Goal: Information Seeking & Learning: Learn about a topic

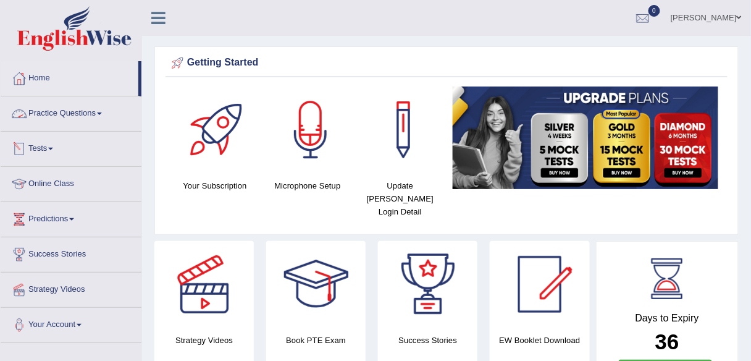
click at [81, 120] on link "Practice Questions" at bounding box center [71, 111] width 141 height 31
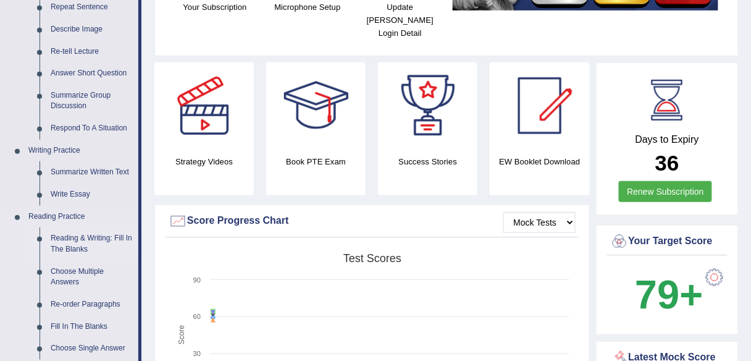
scroll to position [247, 0]
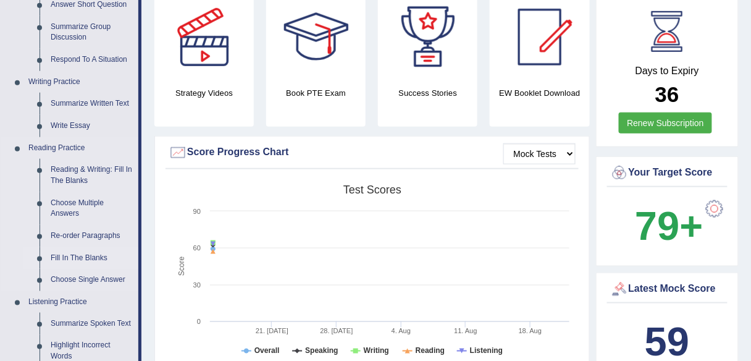
click at [87, 254] on link "Fill In The Blanks" at bounding box center [91, 258] width 93 height 22
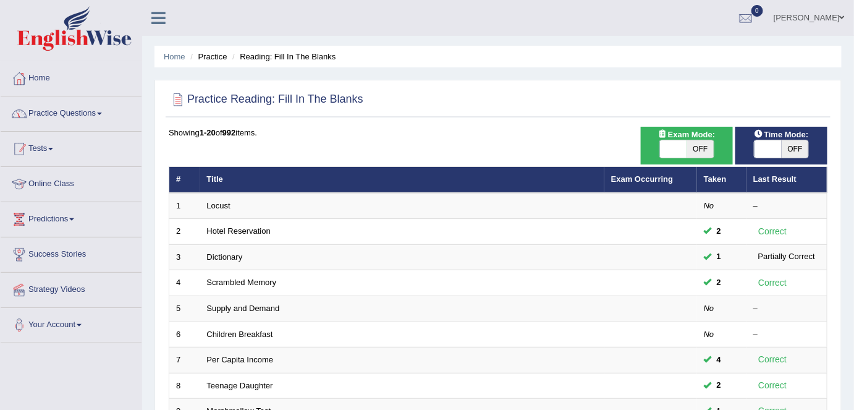
click at [87, 106] on link "Practice Questions" at bounding box center [71, 111] width 141 height 31
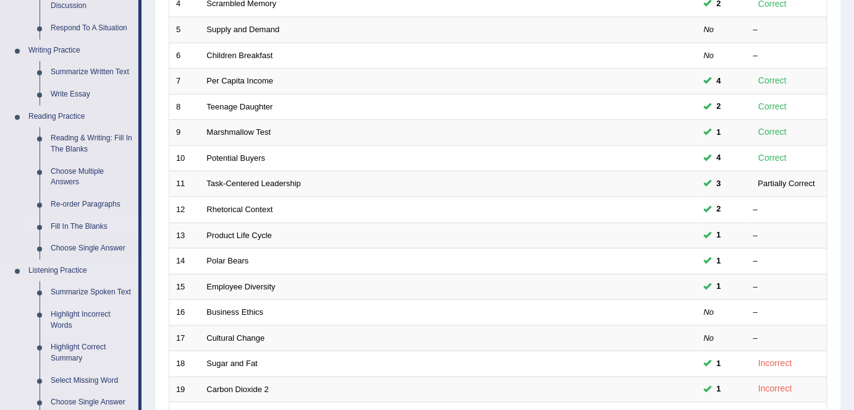
scroll to position [281, 0]
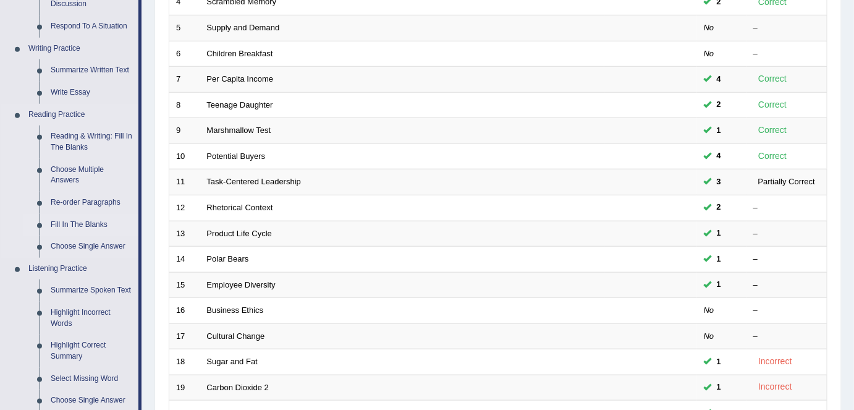
click at [91, 227] on link "Fill In The Blanks" at bounding box center [91, 225] width 93 height 22
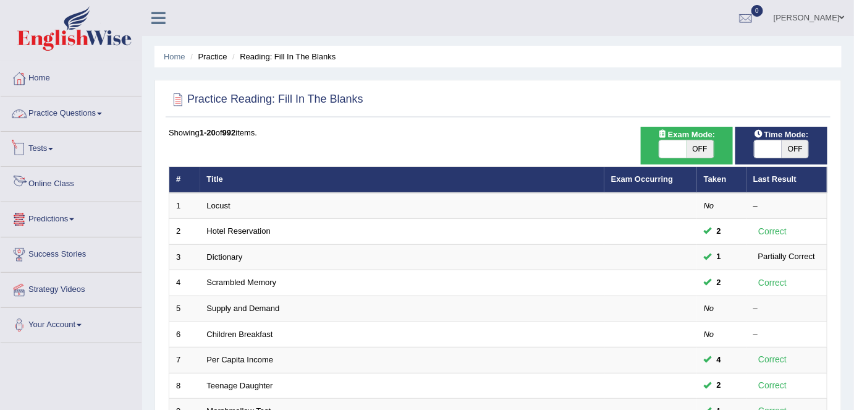
click at [70, 109] on link "Practice Questions" at bounding box center [71, 111] width 141 height 31
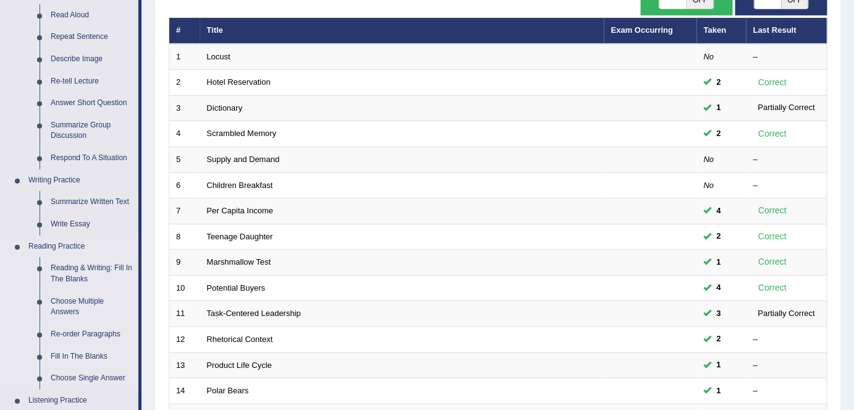
scroll to position [168, 0]
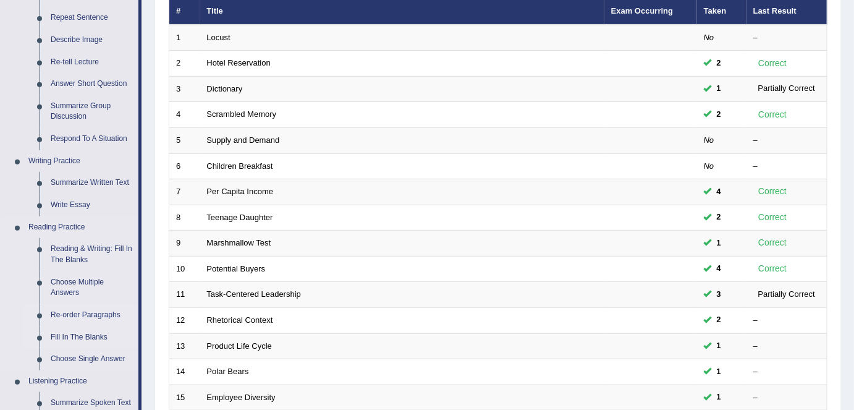
click at [87, 321] on link "Re-order Paragraphs" at bounding box center [91, 315] width 93 height 22
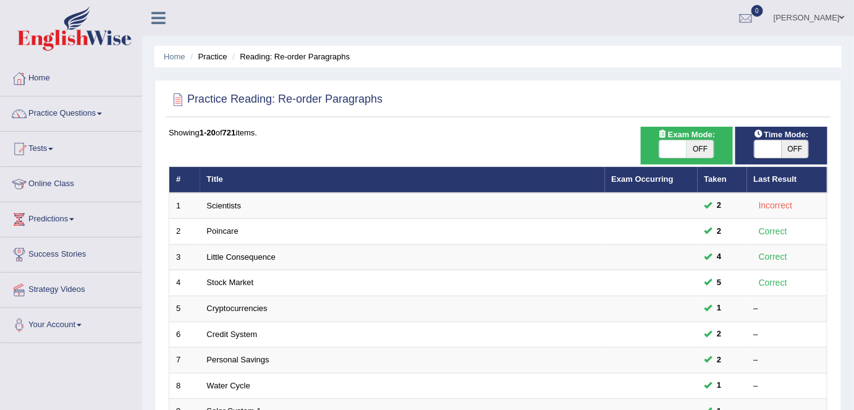
click at [704, 146] on span "OFF" at bounding box center [700, 148] width 27 height 17
checkbox input "true"
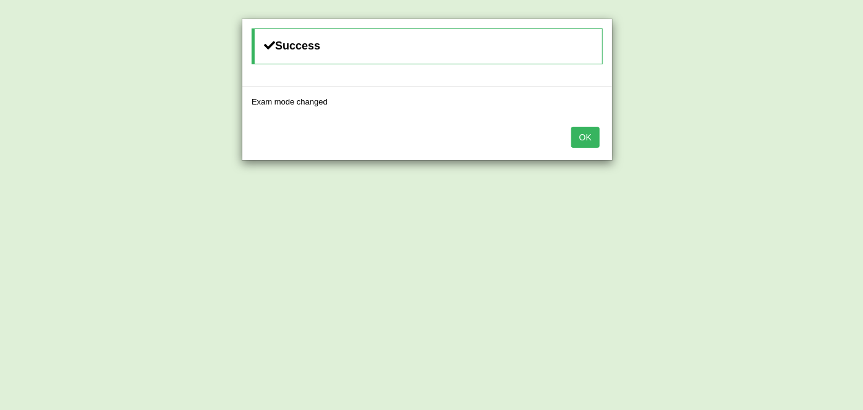
click at [591, 138] on button "OK" at bounding box center [585, 137] width 28 height 21
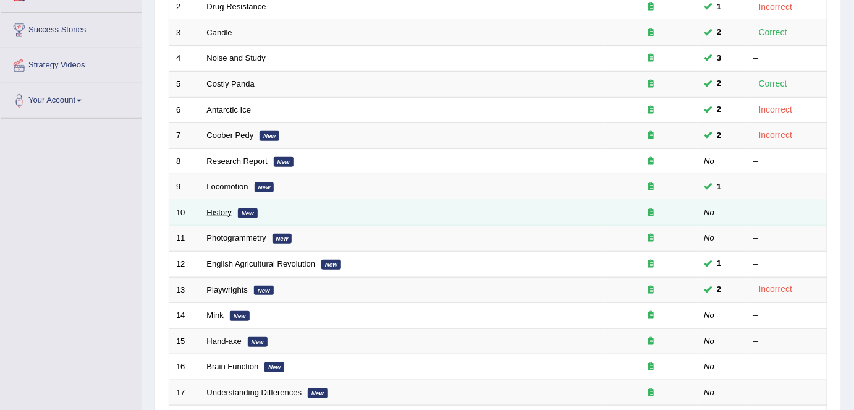
click at [222, 208] on link "History" at bounding box center [219, 212] width 25 height 9
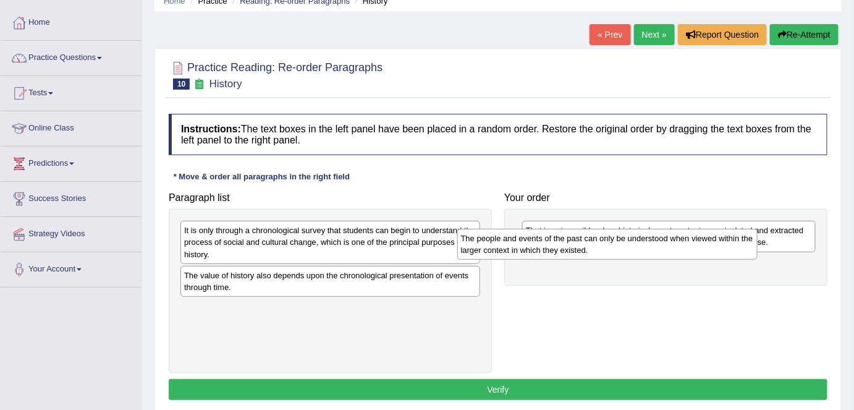
drag, startPoint x: 361, startPoint y: 231, endPoint x: 614, endPoint y: 242, distance: 253.0
click at [675, 242] on div "The people and events of the past can only be understood when viewed within the…" at bounding box center [607, 244] width 300 height 31
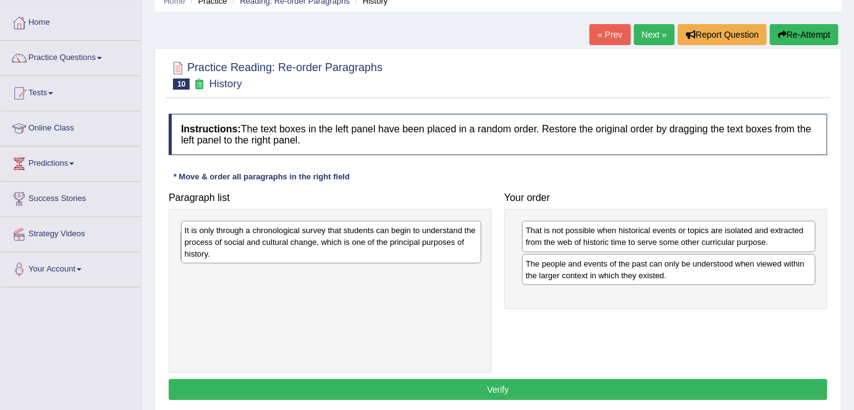
drag, startPoint x: 381, startPoint y: 235, endPoint x: 601, endPoint y: 297, distance: 229.1
click at [481, 263] on div "It is only through a chronological survey that students can begin to understand…" at bounding box center [331, 242] width 300 height 43
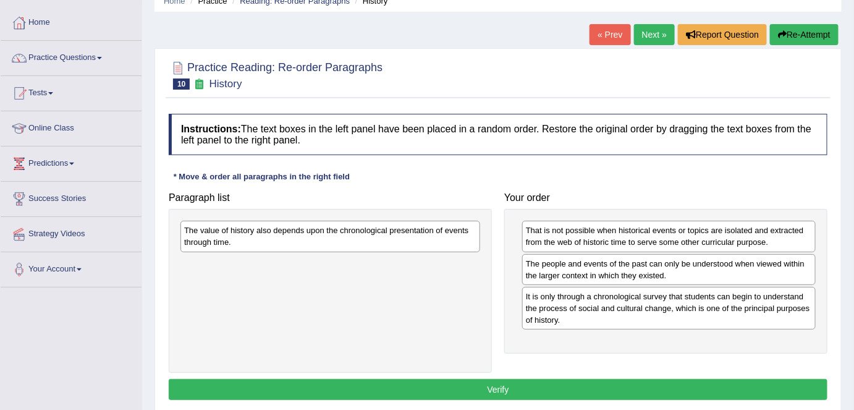
drag, startPoint x: 371, startPoint y: 252, endPoint x: 691, endPoint y: 318, distance: 326.9
click at [697, 318] on div "Paragraph list The value of history also depends upon the chronological present…" at bounding box center [498, 279] width 671 height 187
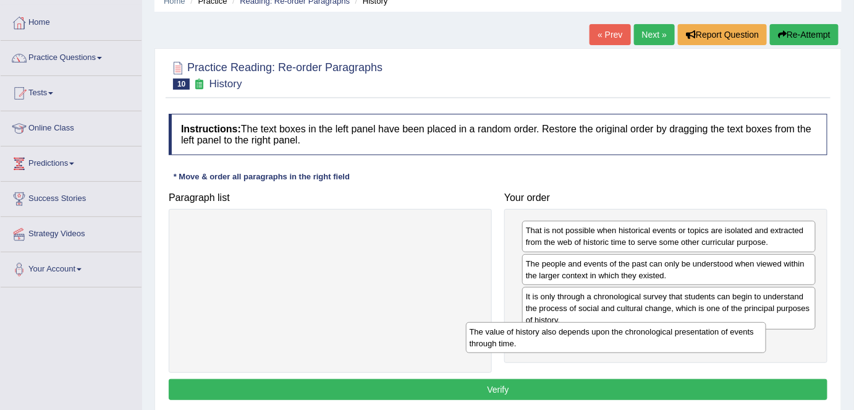
drag, startPoint x: 501, startPoint y: 276, endPoint x: 755, endPoint y: 358, distance: 267.5
click at [756, 353] on div "The value of history also depends upon the chronological presentation of events…" at bounding box center [616, 337] width 300 height 31
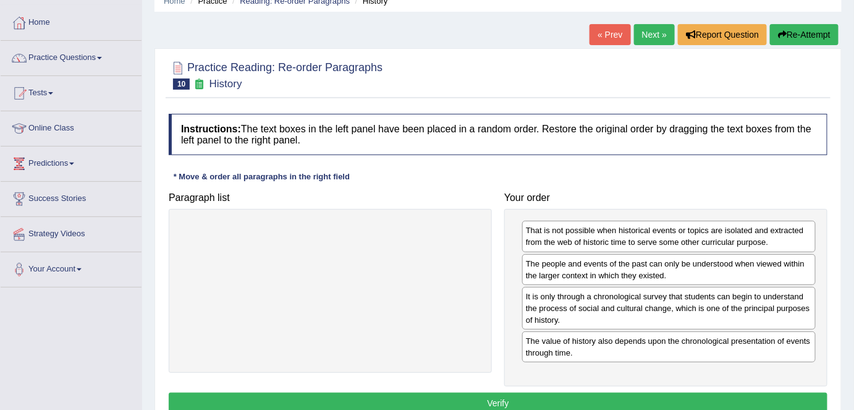
click at [560, 400] on button "Verify" at bounding box center [498, 402] width 659 height 21
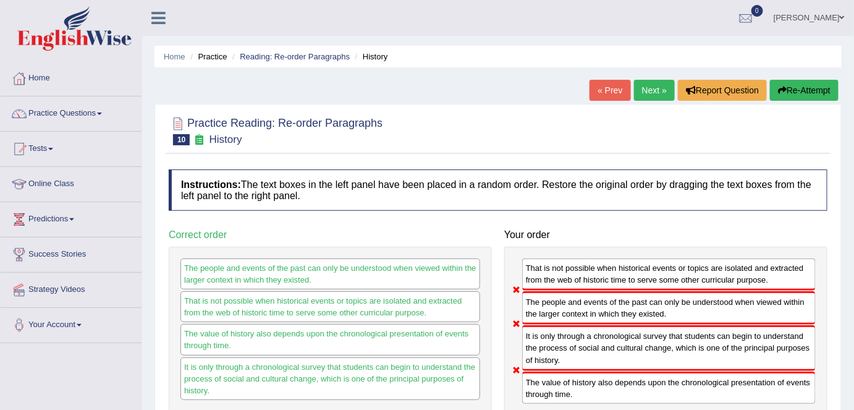
click at [636, 91] on link "Next »" at bounding box center [654, 90] width 41 height 21
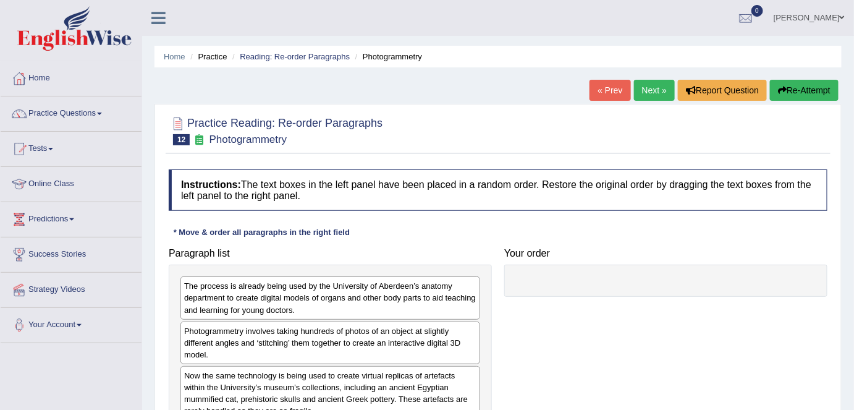
click at [643, 94] on link "Next »" at bounding box center [654, 90] width 41 height 21
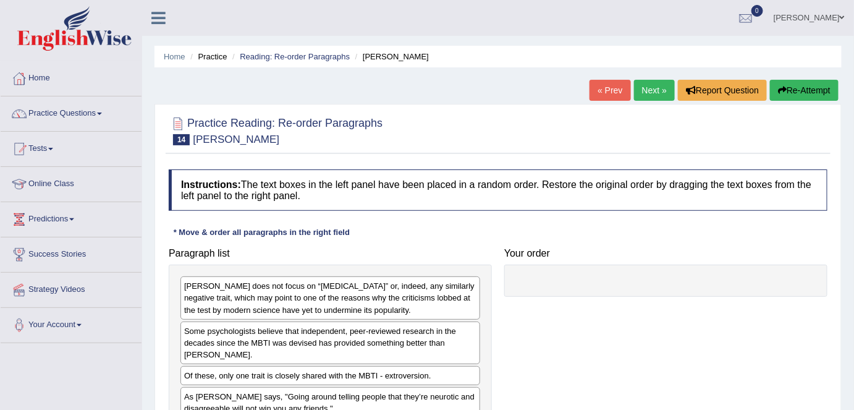
click at [643, 94] on link "Next »" at bounding box center [654, 90] width 41 height 21
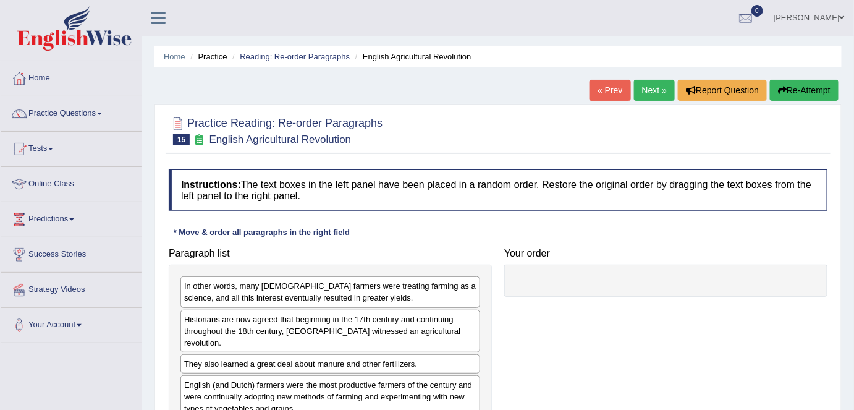
click at [643, 94] on link "Next »" at bounding box center [654, 90] width 41 height 21
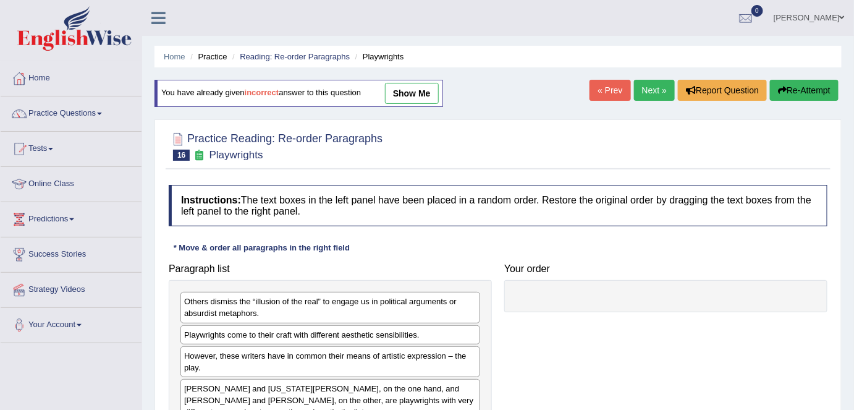
click at [432, 101] on link "show me" at bounding box center [412, 93] width 54 height 21
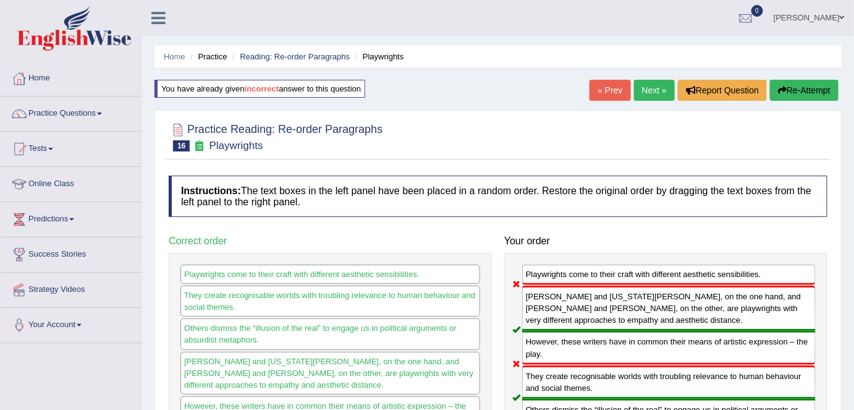
click at [657, 90] on link "Next »" at bounding box center [654, 90] width 41 height 21
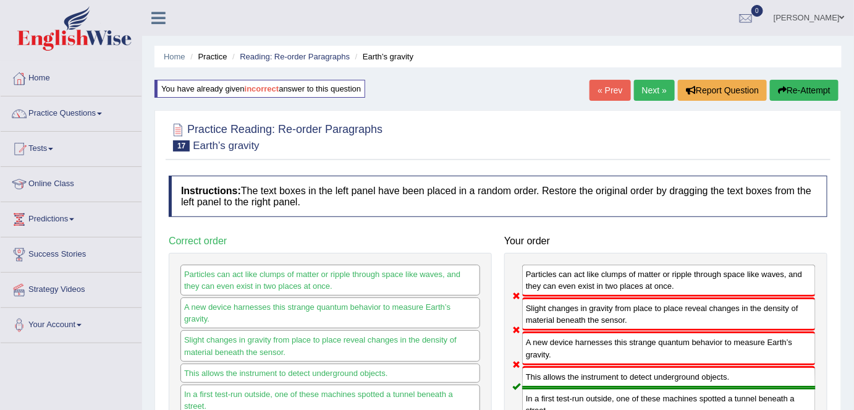
click at [644, 87] on link "Next »" at bounding box center [654, 90] width 41 height 21
